Goal: Check status: Check status

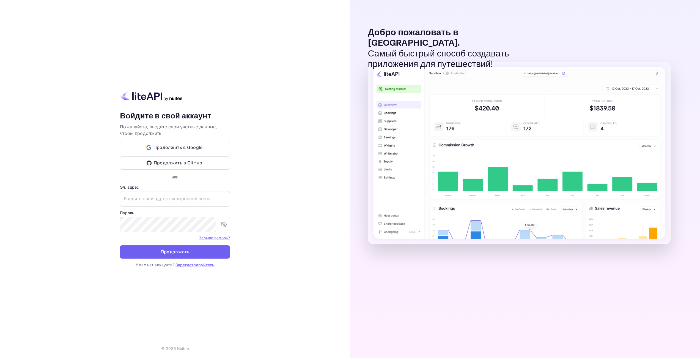
type input "[EMAIL_ADDRESS][DOMAIN_NAME]"
click at [198, 250] on button "Продолжать" at bounding box center [175, 251] width 110 height 13
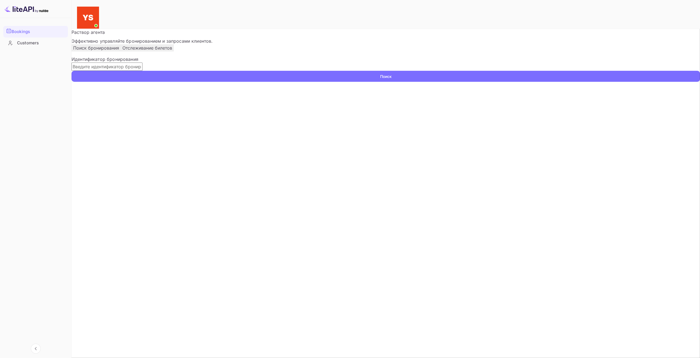
drag, startPoint x: 292, startPoint y: 88, endPoint x: 358, endPoint y: 86, distance: 66.6
click at [143, 71] on input "text" at bounding box center [107, 66] width 71 height 8
paste input "9849056"
type input "9849056"
click at [403, 82] on div "9849056 ​ Поиск" at bounding box center [386, 71] width 629 height 19
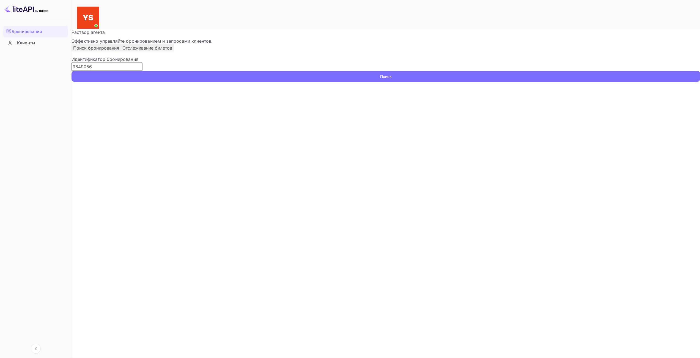
click at [387, 82] on button "Поиск" at bounding box center [386, 76] width 629 height 11
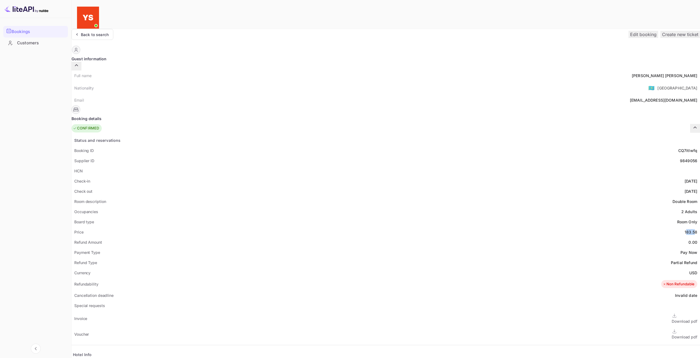
drag, startPoint x: 366, startPoint y: 218, endPoint x: 370, endPoint y: 218, distance: 3.9
click at [685, 229] on div "183.58" at bounding box center [691, 232] width 13 height 6
drag, startPoint x: 365, startPoint y: 218, endPoint x: 377, endPoint y: 218, distance: 11.8
click at [685, 229] on div "183.58" at bounding box center [691, 232] width 13 height 6
copy div "183.58"
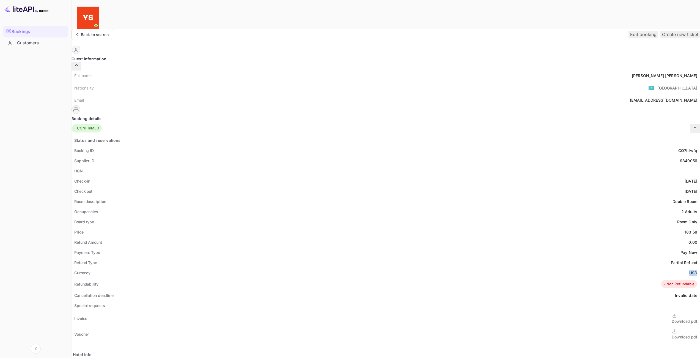
drag, startPoint x: 375, startPoint y: 258, endPoint x: 378, endPoint y: 258, distance: 3.0
click at [378, 267] on div "Currency USD" at bounding box center [386, 272] width 629 height 10
copy div "USD"
drag, startPoint x: 338, startPoint y: 66, endPoint x: 379, endPoint y: 65, distance: 41.0
click at [379, 70] on div "Full name Stanoslav Gerasimov" at bounding box center [386, 75] width 629 height 10
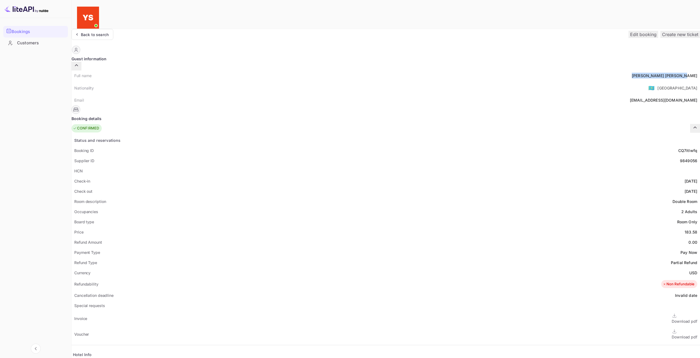
copy div "Stanoslav Gerasimov"
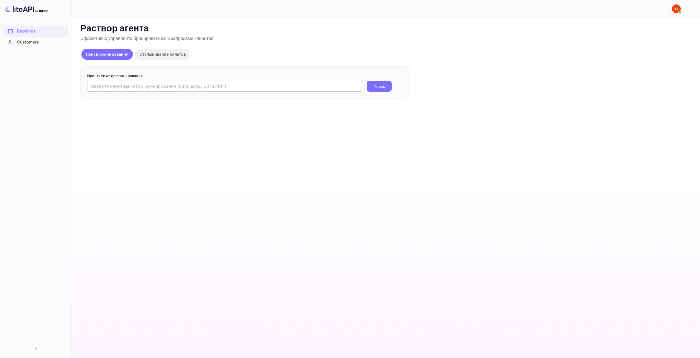
click at [338, 89] on input "text" at bounding box center [224, 86] width 275 height 11
paste input "9826246"
type input "9826246"
click at [379, 90] on button "Поиск" at bounding box center [379, 86] width 25 height 11
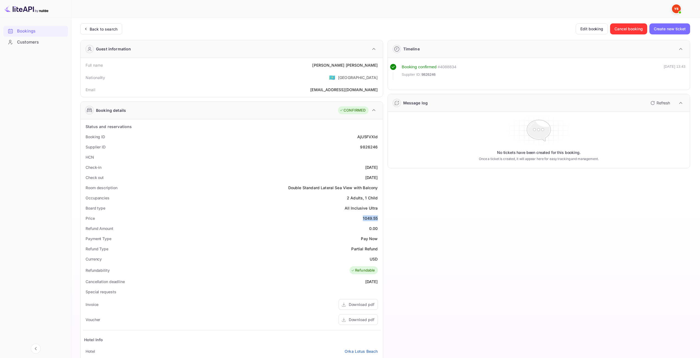
drag, startPoint x: 363, startPoint y: 218, endPoint x: 378, endPoint y: 217, distance: 15.5
click at [378, 217] on div "Price 1049.55" at bounding box center [232, 218] width 298 height 10
copy div "1049.55"
drag, startPoint x: 370, startPoint y: 258, endPoint x: 378, endPoint y: 258, distance: 8.8
click at [378, 258] on div "Currency USD" at bounding box center [232, 259] width 298 height 10
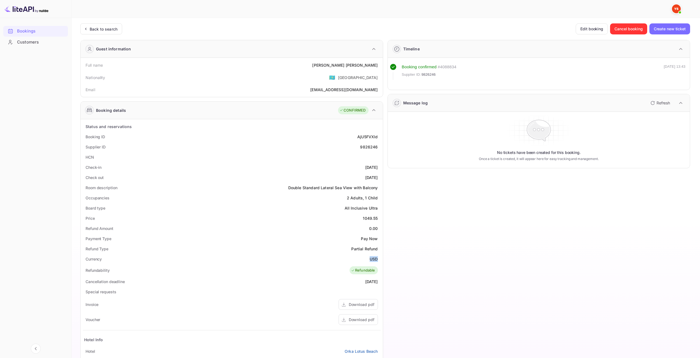
copy ya-tr-span "USD"
drag, startPoint x: 349, startPoint y: 65, endPoint x: 378, endPoint y: 64, distance: 28.4
click at [378, 64] on div "Full name [PERSON_NAME]" at bounding box center [232, 65] width 298 height 10
copy div "[PERSON_NAME]"
